Goal: Task Accomplishment & Management: Complete application form

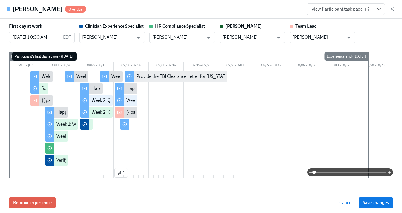
scroll to position [453, 0]
click at [389, 6] on div "View Participant task page" at bounding box center [351, 8] width 88 height 11
click at [393, 11] on icon "button" at bounding box center [392, 9] width 6 height 6
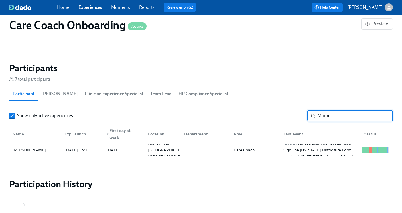
drag, startPoint x: 342, startPoint y: 117, endPoint x: 289, endPoint y: 116, distance: 52.5
click at [289, 116] on div "Show only active experiences Momo ​" at bounding box center [201, 115] width 384 height 11
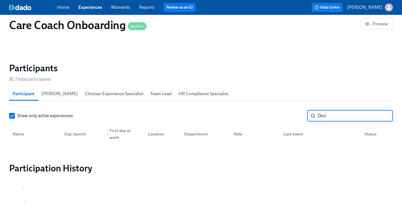
type input "Desi"
click at [93, 6] on link "Experiences" at bounding box center [90, 7] width 24 height 5
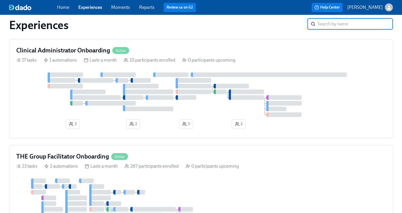
scroll to position [259, 0]
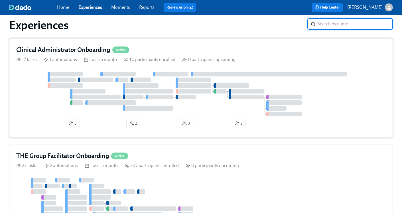
click at [79, 49] on h4 "Clinical Administrator Onboarding" at bounding box center [63, 50] width 94 height 9
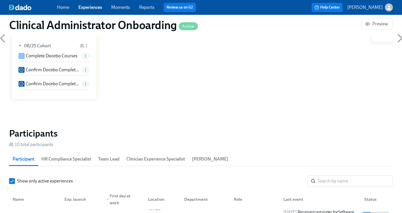
scroll to position [389, 0]
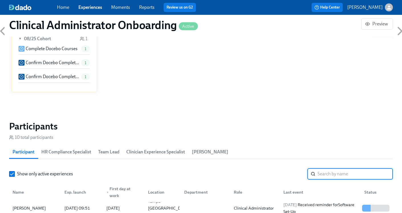
click at [334, 176] on input "search" at bounding box center [355, 173] width 75 height 11
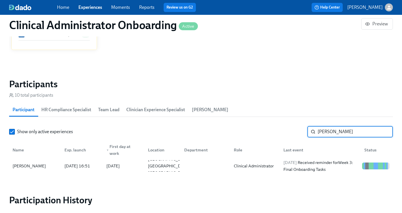
scroll to position [446, 0]
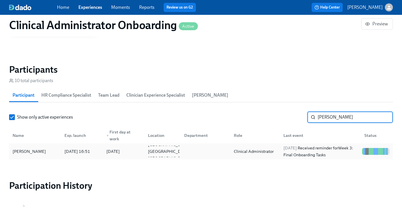
type input "[PERSON_NAME]"
click at [292, 149] on span "[DATE]" at bounding box center [289, 147] width 13 height 5
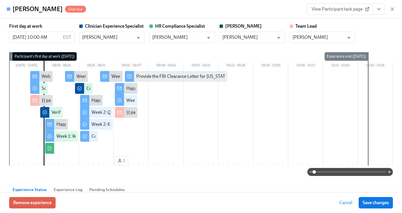
click at [378, 11] on icon "View task page" at bounding box center [379, 9] width 6 height 6
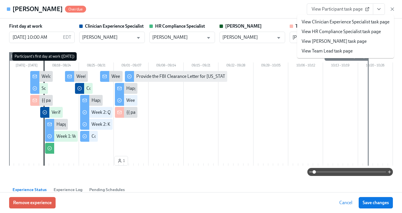
click at [336, 35] on li "View HR Compliance Specialist task page" at bounding box center [345, 32] width 97 height 10
click at [318, 31] on link "View HR Compliance Specialist task page" at bounding box center [341, 32] width 79 height 6
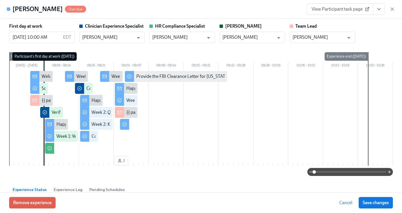
scroll to position [0, 2314]
click at [393, 11] on icon "button" at bounding box center [392, 9] width 6 height 6
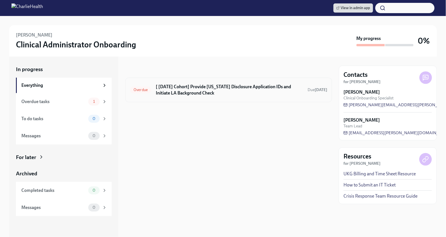
click at [217, 95] on h6 "[ [DATE] Cohort] Provide [US_STATE] Disclosure Application IDs and Initiate LA …" at bounding box center [229, 90] width 147 height 13
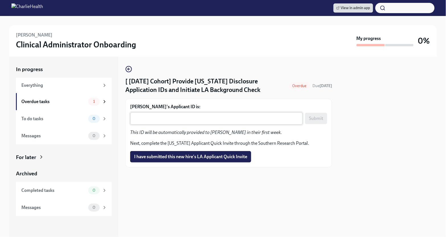
click at [179, 122] on textarea "Desiree Edemba's Applicant ID is:" at bounding box center [217, 118] width 166 height 7
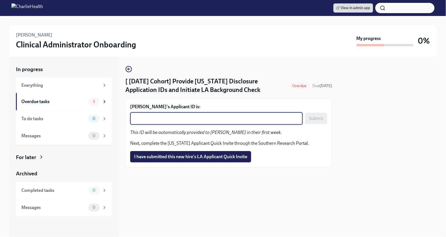
paste textarea "1246190"
type textarea "1246190"
click at [317, 121] on span "Submit" at bounding box center [316, 118] width 14 height 6
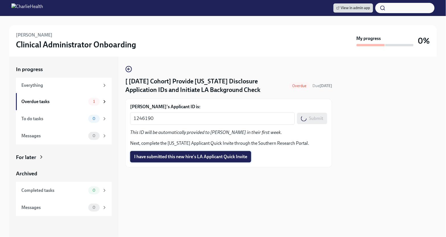
click at [194, 159] on span "I have submitted this new hire's LA Applicant Quick Invite" at bounding box center [190, 157] width 113 height 6
